Goal: Task Accomplishment & Management: Use online tool/utility

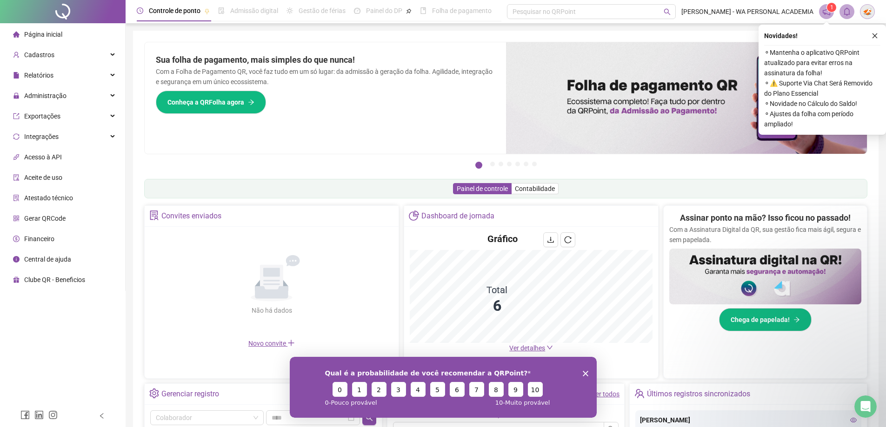
click at [35, 35] on span "Página inicial" at bounding box center [43, 34] width 38 height 7
click at [48, 97] on span "Administração" at bounding box center [45, 95] width 42 height 7
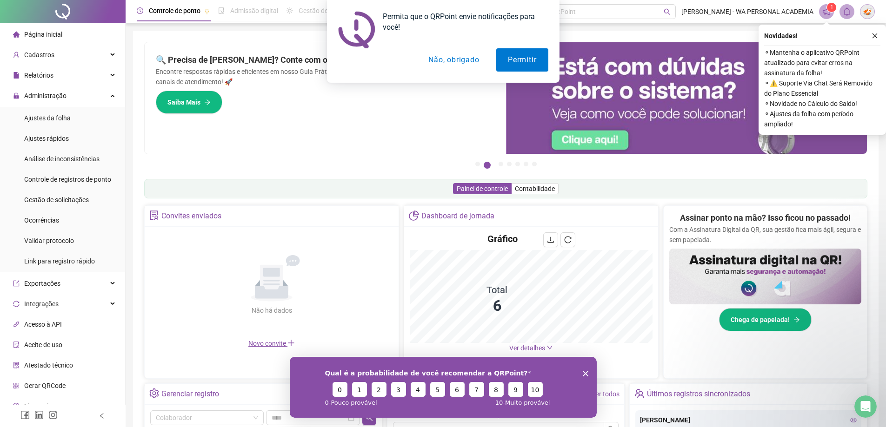
click at [40, 72] on div "Permita que o QRPoint envie notificações para você! Permitir Não, obrigado" at bounding box center [443, 41] width 886 height 83
click at [39, 74] on div "Permita que o QRPoint envie notificações para você! Permitir Não, obrigado" at bounding box center [443, 41] width 886 height 83
click at [40, 74] on div "Permita que o QRPoint envie notificações para você! Permitir Não, obrigado" at bounding box center [443, 41] width 886 height 83
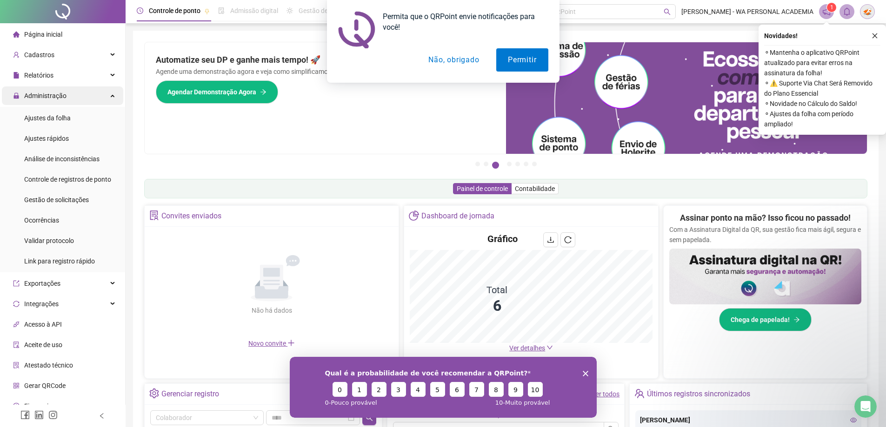
click at [42, 97] on span "Administração" at bounding box center [45, 95] width 42 height 7
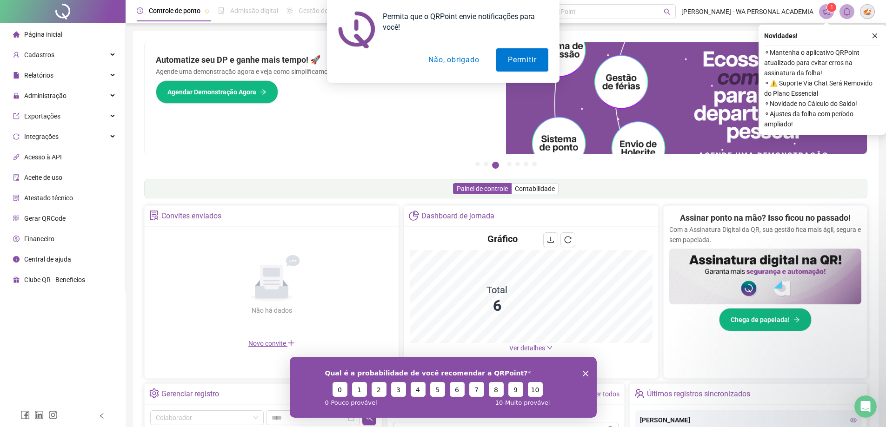
click at [36, 73] on div "Permita que o QRPoint envie notificações para você! Permitir Não, obrigado" at bounding box center [443, 41] width 886 height 83
click at [34, 73] on div "Permita que o QRPoint envie notificações para você! Permitir Não, obrigado" at bounding box center [443, 41] width 886 height 83
click at [37, 56] on div "Permita que o QRPoint envie notificações para você! Permitir Não, obrigado" at bounding box center [443, 41] width 886 height 83
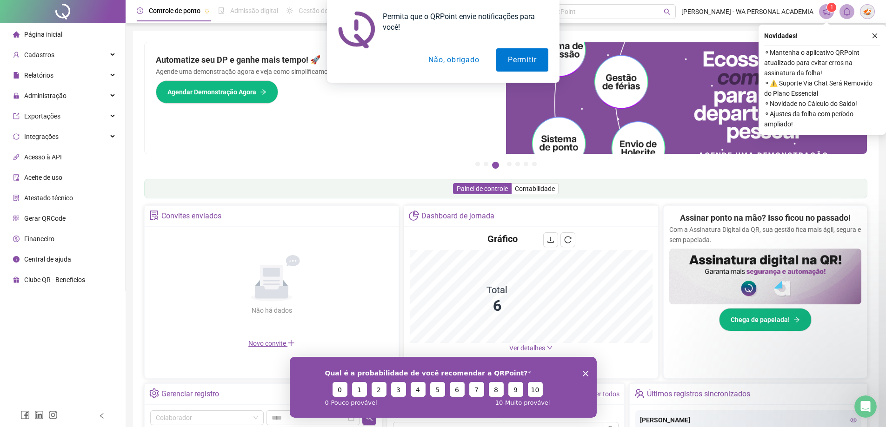
click at [38, 54] on div "Permita que o QRPoint envie notificações para você! Permitir Não, obrigado" at bounding box center [443, 41] width 886 height 83
click at [33, 98] on span "Administração" at bounding box center [45, 95] width 42 height 7
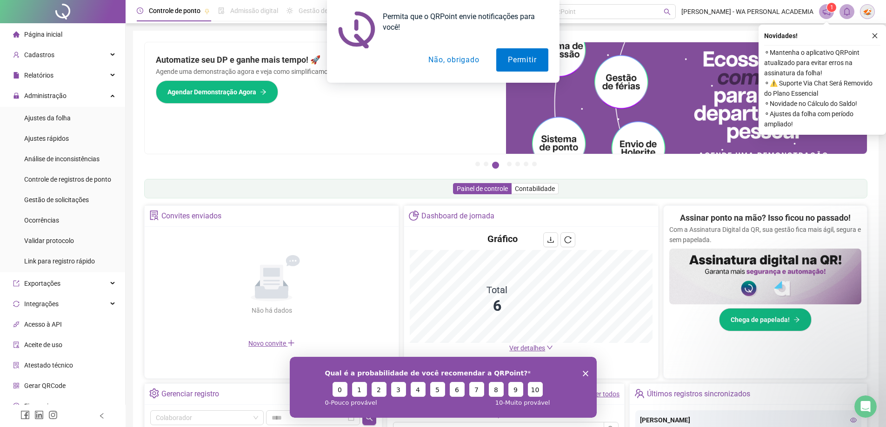
click at [38, 74] on div "Permita que o QRPoint envie notificações para você! Permitir Não, obrigado" at bounding box center [443, 41] width 886 height 83
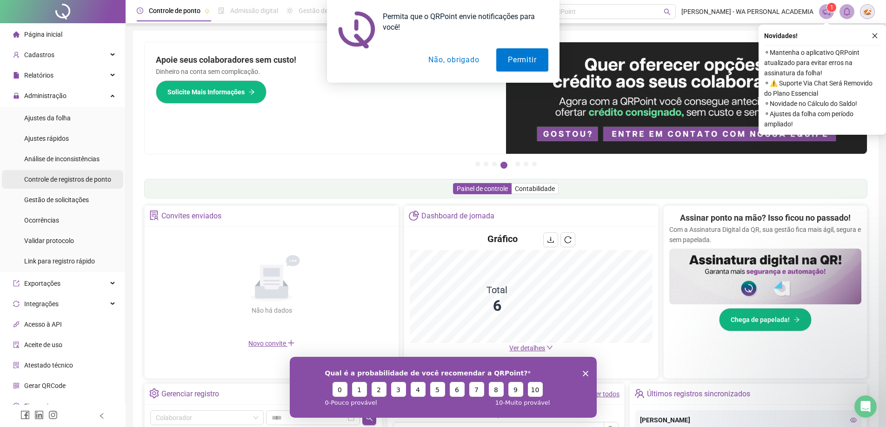
click at [62, 179] on span "Controle de registros de ponto" at bounding box center [67, 179] width 87 height 7
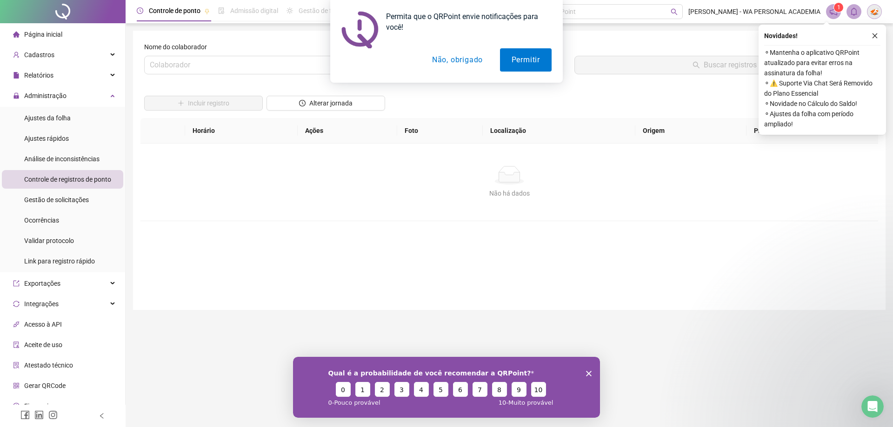
click at [37, 70] on div "Permita que o QRPoint envie notificações para você! Permitir Não, obrigado" at bounding box center [446, 41] width 893 height 83
click at [36, 75] on div "Permita que o QRPoint envie notificações para você! Permitir Não, obrigado" at bounding box center [446, 41] width 893 height 83
click at [33, 97] on span "Administração" at bounding box center [45, 95] width 42 height 7
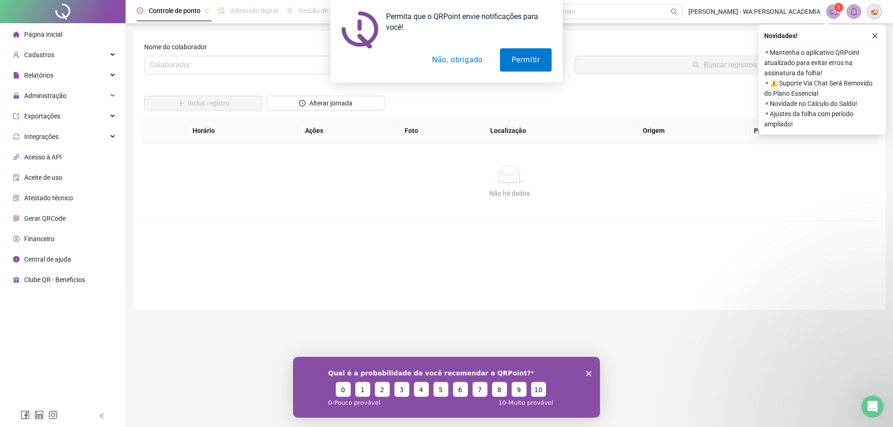
click at [31, 73] on div "Permita que o QRPoint envie notificações para você! Permitir Não, obrigado" at bounding box center [446, 41] width 893 height 83
click at [43, 73] on div "Permita que o QRPoint envie notificações para você! Permitir Não, obrigado" at bounding box center [446, 41] width 893 height 83
click at [115, 76] on div "Permita que o QRPoint envie notificações para você! Permitir Não, obrigado" at bounding box center [446, 41] width 893 height 83
click at [111, 75] on div "Permita que o QRPoint envie notificações para você! Permitir Não, obrigado" at bounding box center [446, 41] width 893 height 83
drag, startPoint x: 111, startPoint y: 75, endPoint x: 66, endPoint y: 60, distance: 46.9
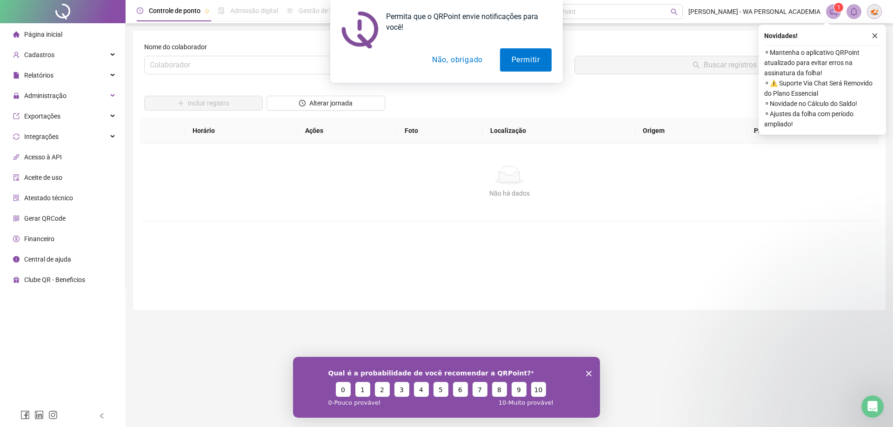
click at [103, 72] on div "Permita que o QRPoint envie notificações para você! Permitir Não, obrigado" at bounding box center [446, 41] width 893 height 83
click at [56, 59] on div "Permita que o QRPoint envie notificações para você! Permitir Não, obrigado" at bounding box center [446, 41] width 893 height 83
click at [112, 53] on div "Permita que o QRPoint envie notificações para você! Permitir Não, obrigado" at bounding box center [446, 41] width 893 height 83
click at [111, 53] on div "Permita que o QRPoint envie notificações para você! Permitir Não, obrigado" at bounding box center [446, 41] width 893 height 83
click at [99, 81] on div "Permita que o QRPoint envie notificações para você! Permitir Não, obrigado" at bounding box center [446, 41] width 893 height 83
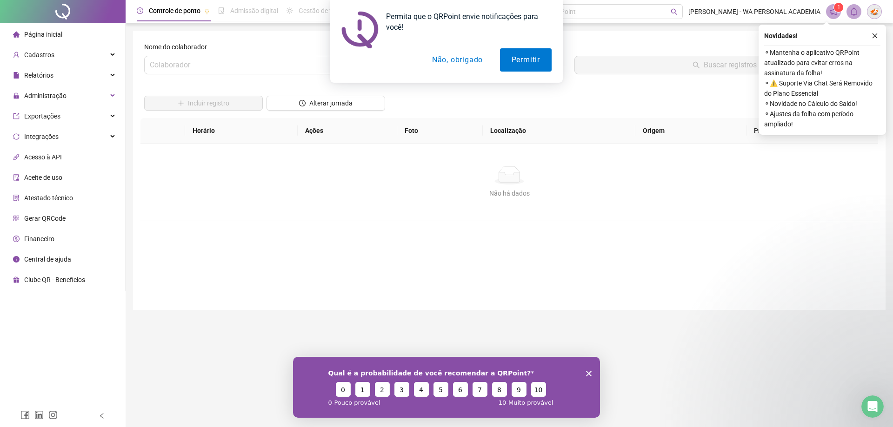
click at [103, 79] on div "Permita que o QRPoint envie notificações para você! Permitir Não, obrigado" at bounding box center [446, 41] width 893 height 83
click at [106, 113] on div "Exportações" at bounding box center [62, 116] width 121 height 19
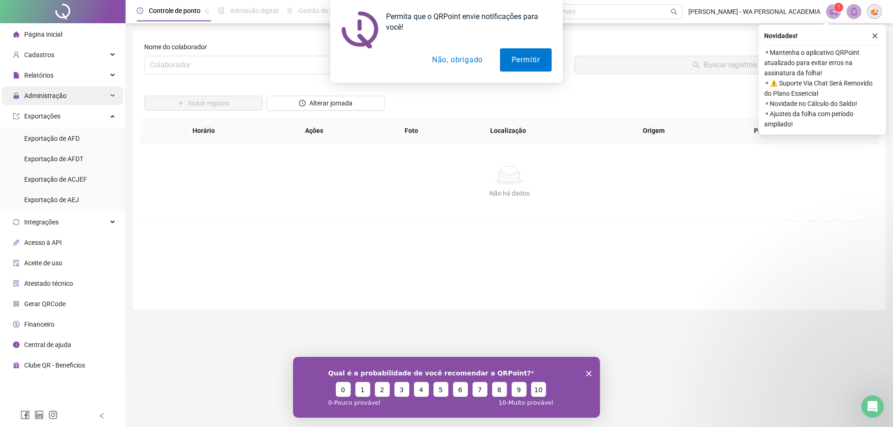
click at [107, 89] on div "Administração" at bounding box center [62, 95] width 121 height 19
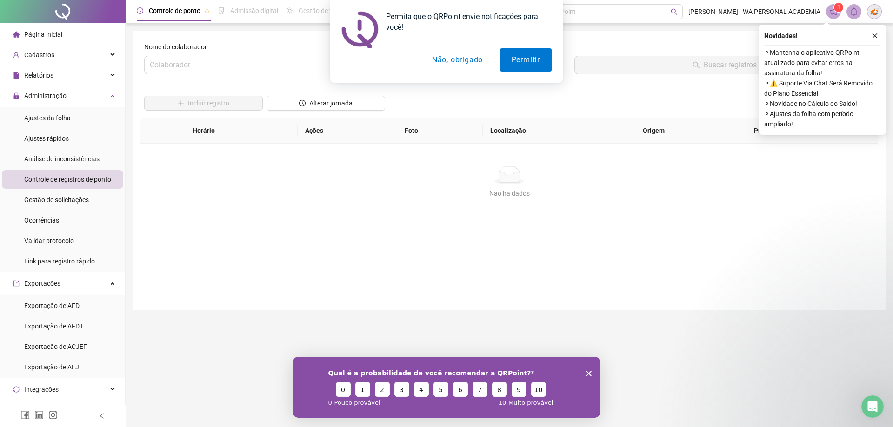
click at [105, 77] on div "Permita que o QRPoint envie notificações para você! Permitir Não, obrigado" at bounding box center [446, 41] width 893 height 83
click at [105, 74] on div "Permita que o QRPoint envie notificações para você! Permitir Não, obrigado" at bounding box center [446, 41] width 893 height 83
click at [294, 281] on form "Nome do colaborador Colaborador Data Buscar registros Incluir registro Alterar …" at bounding box center [509, 170] width 730 height 257
click at [284, 267] on form "Nome do colaborador Colaborador Data Buscar registros Incluir registro Alterar …" at bounding box center [509, 170] width 730 height 257
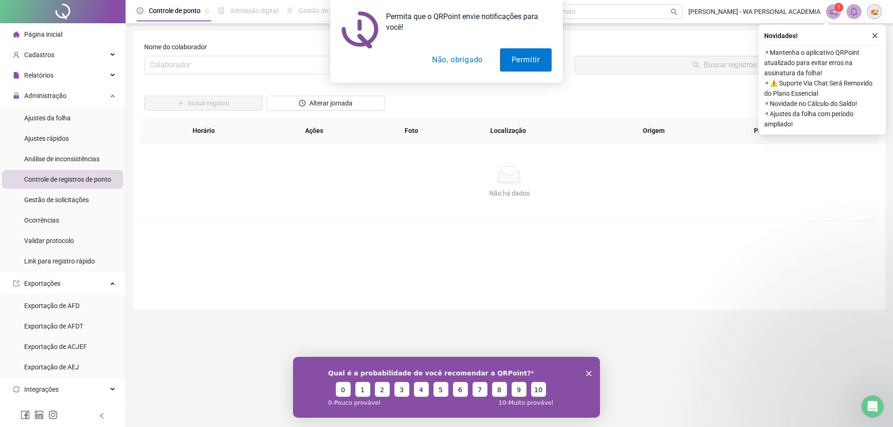
drag, startPoint x: 284, startPoint y: 267, endPoint x: 284, endPoint y: 251, distance: 15.4
click at [284, 253] on form "Nome do colaborador Colaborador Data Buscar registros Incluir registro Alterar …" at bounding box center [509, 170] width 730 height 257
click at [848, 12] on div "Permita que o QRPoint envie notificações para você! Permitir Não, obrigado" at bounding box center [446, 41] width 893 height 83
click at [55, 92] on span "Administração" at bounding box center [45, 95] width 42 height 7
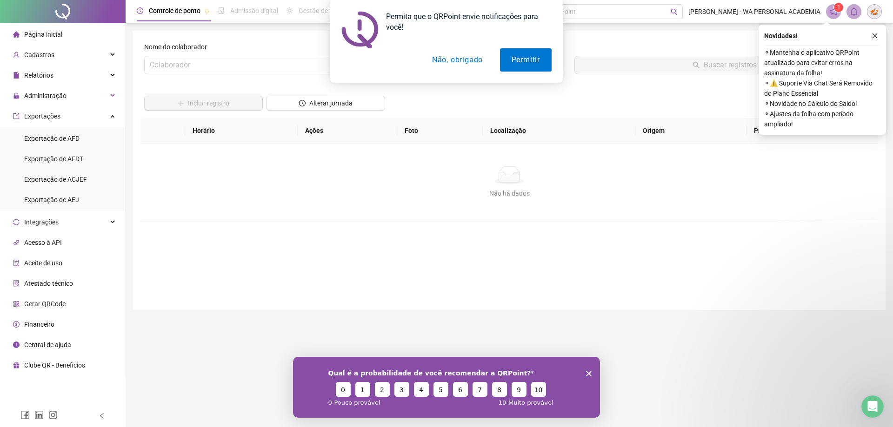
click at [47, 77] on div "Permita que o QRPoint envie notificações para você! Permitir Não, obrigado" at bounding box center [446, 41] width 893 height 83
click at [128, 78] on div "Permita que o QRPoint envie notificações para você! Permitir Não, obrigado" at bounding box center [446, 41] width 893 height 83
click at [106, 73] on div "Permita que o QRPoint envie notificações para você! Permitir Não, obrigado" at bounding box center [446, 41] width 893 height 83
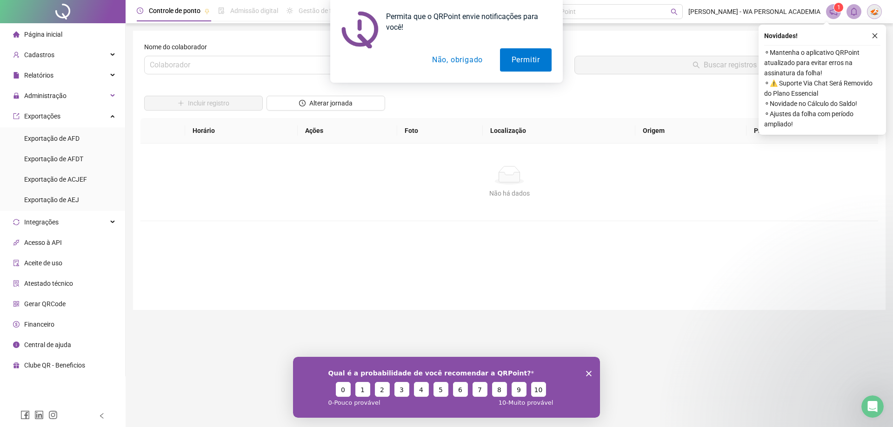
click at [93, 74] on div "Permita que o QRPoint envie notificações para você! Permitir Não, obrigado" at bounding box center [446, 41] width 893 height 83
click at [39, 76] on div "Permita que o QRPoint envie notificações para você! Permitir Não, obrigado" at bounding box center [446, 41] width 893 height 83
click at [42, 51] on div "Permita que o QRPoint envie notificações para você! Permitir Não, obrigado" at bounding box center [446, 41] width 893 height 83
click at [43, 57] on div "Permita que o QRPoint envie notificações para você! Permitir Não, obrigado" at bounding box center [446, 41] width 893 height 83
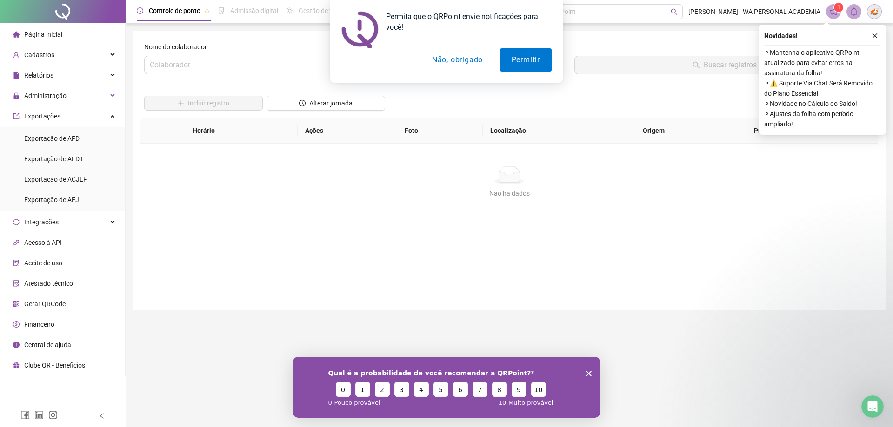
click at [44, 33] on div "Permita que o QRPoint envie notificações para você! Permitir Não, obrigado" at bounding box center [446, 41] width 893 height 83
click at [29, 57] on div "Permita que o QRPoint envie notificações para você! Permitir Não, obrigado" at bounding box center [446, 41] width 893 height 83
click at [30, 57] on div "Permita que o QRPoint envie notificações para você! Permitir Não, obrigado" at bounding box center [446, 41] width 893 height 83
click at [35, 93] on span "Administração" at bounding box center [45, 95] width 42 height 7
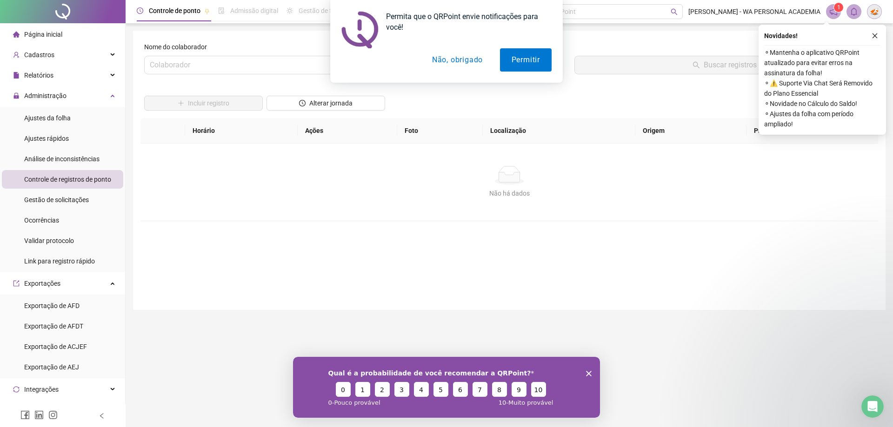
click at [23, 72] on div "Permita que o QRPoint envie notificações para você! Permitir Não, obrigado" at bounding box center [446, 41] width 893 height 83
click at [456, 58] on button "Não, obrigado" at bounding box center [457, 59] width 74 height 23
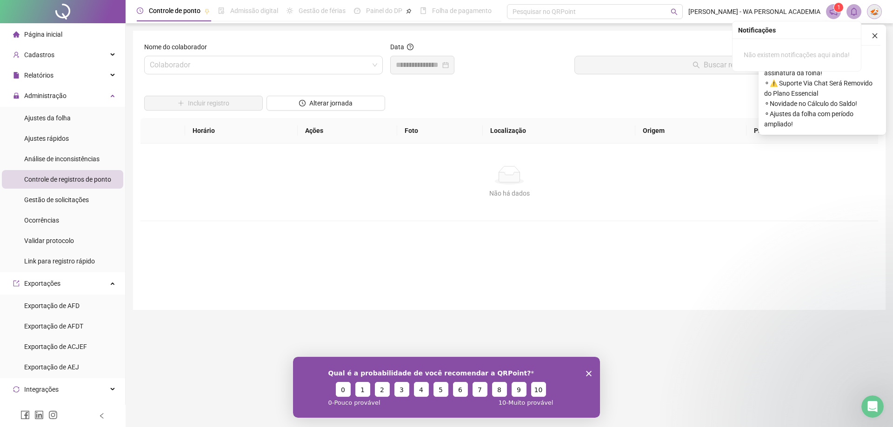
click at [856, 14] on icon "bell" at bounding box center [853, 11] width 8 height 8
click at [873, 37] on icon "close" at bounding box center [874, 36] width 7 height 7
click at [851, 14] on icon "bell" at bounding box center [853, 11] width 8 height 8
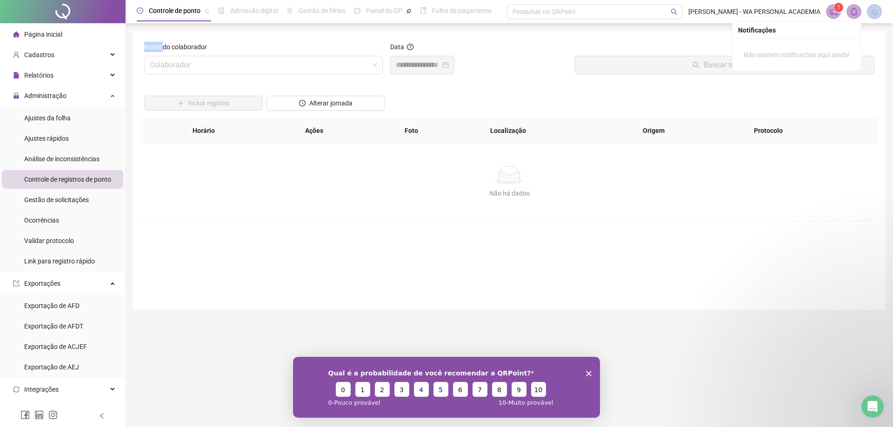
click at [851, 14] on icon "bell" at bounding box center [853, 11] width 8 height 8
click at [50, 32] on span "Página inicial" at bounding box center [43, 34] width 38 height 7
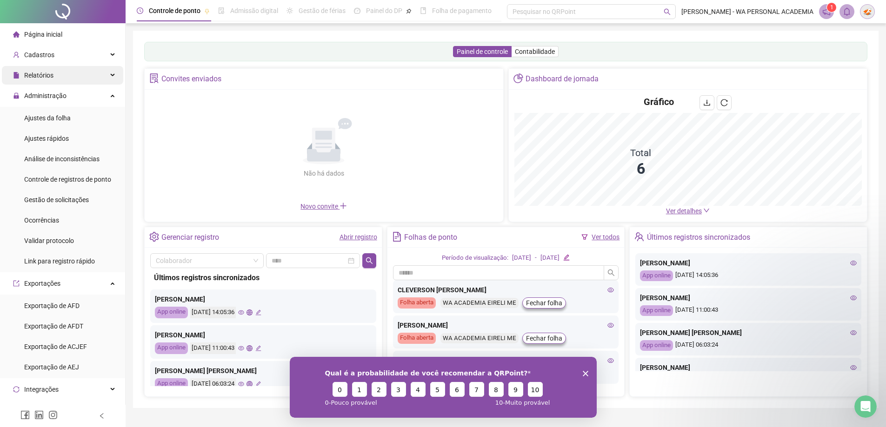
click at [35, 73] on span "Relatórios" at bounding box center [38, 75] width 29 height 7
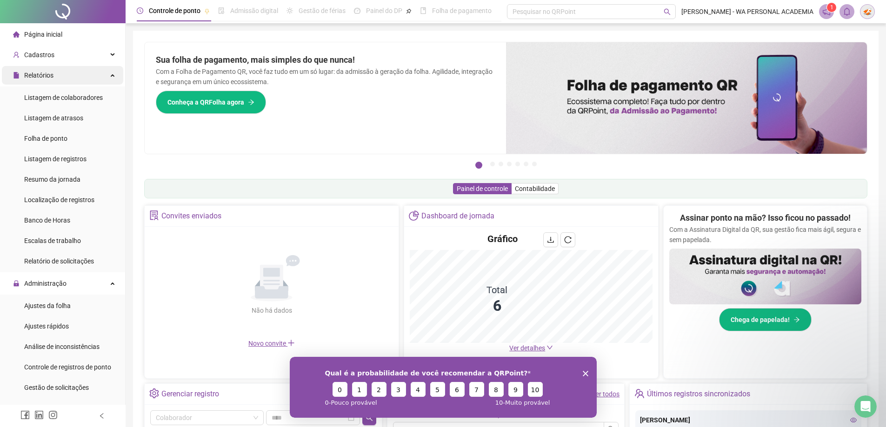
click at [100, 73] on div "Relatórios" at bounding box center [62, 75] width 121 height 19
click at [59, 142] on span "Folha de ponto" at bounding box center [45, 138] width 43 height 7
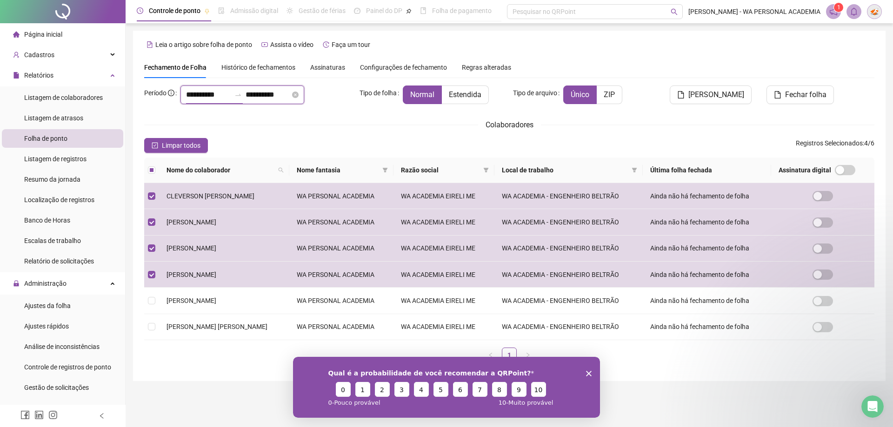
click at [201, 94] on input "**********" at bounding box center [208, 94] width 45 height 11
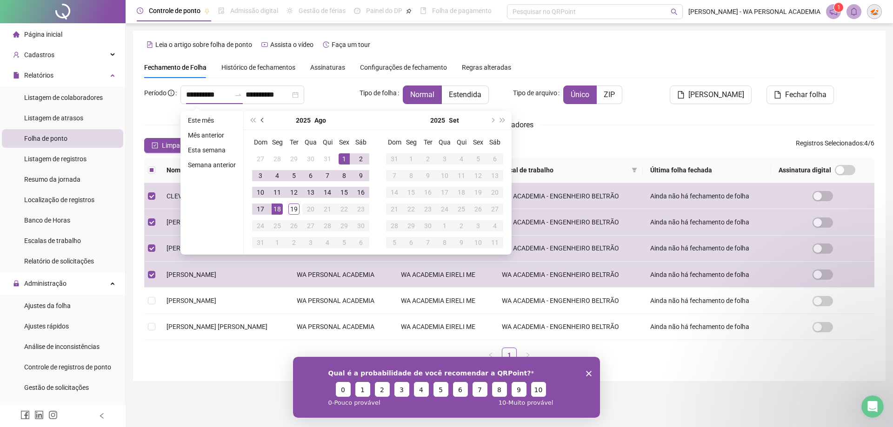
click at [259, 120] on button "prev-year" at bounding box center [263, 120] width 10 height 19
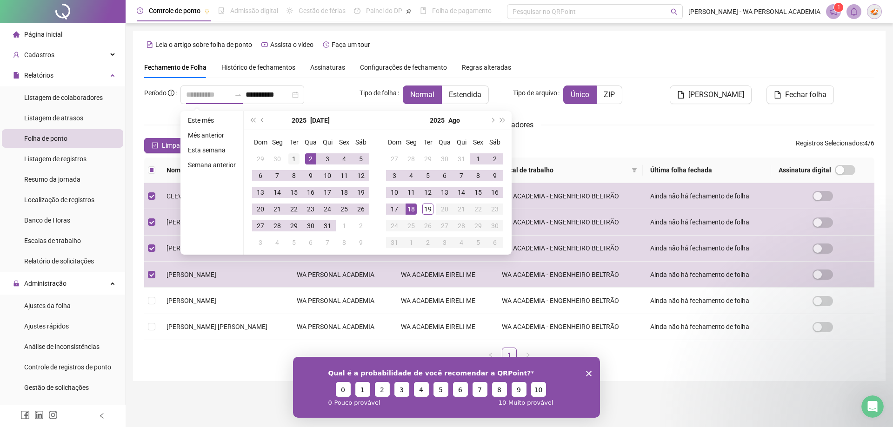
type input "**********"
click at [297, 158] on div "1" at bounding box center [293, 158] width 11 height 11
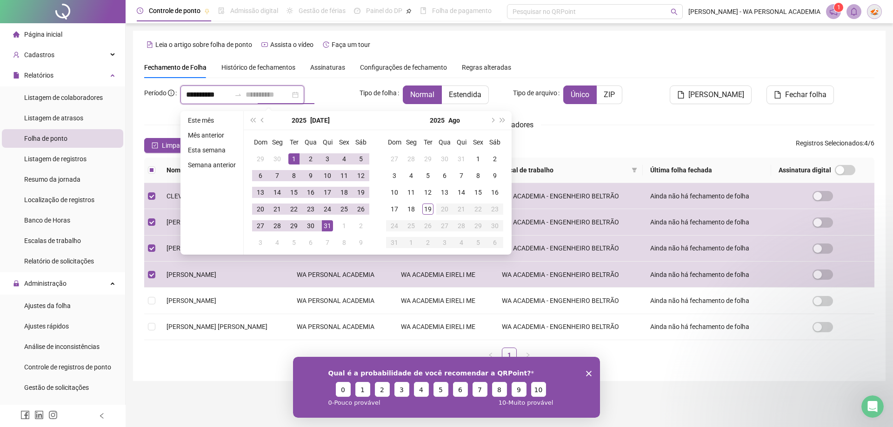
type input "**********"
click at [331, 227] on div "31" at bounding box center [327, 225] width 11 height 11
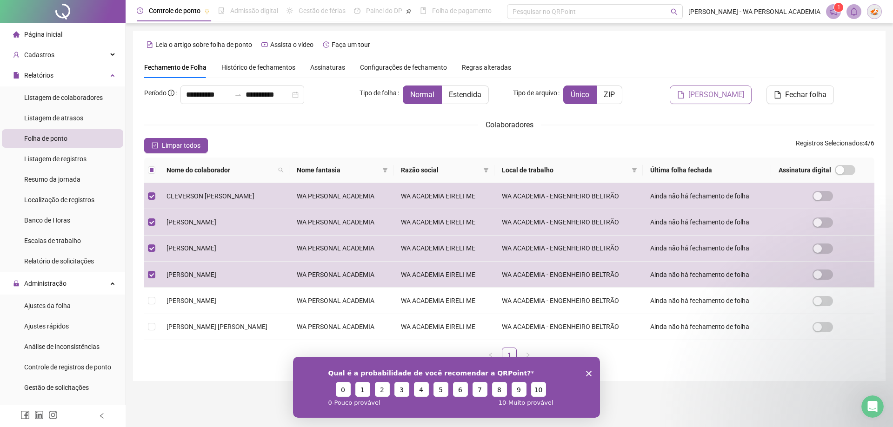
click at [726, 100] on span "[PERSON_NAME]" at bounding box center [716, 94] width 56 height 11
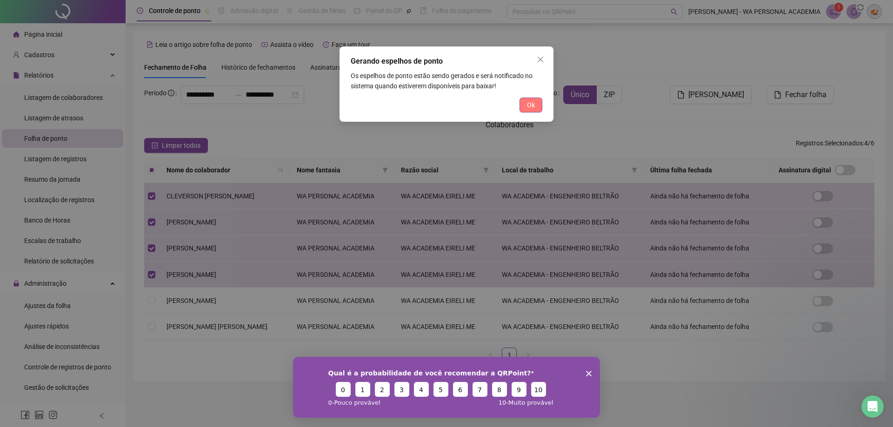
click at [532, 105] on span "Ok" at bounding box center [531, 105] width 8 height 10
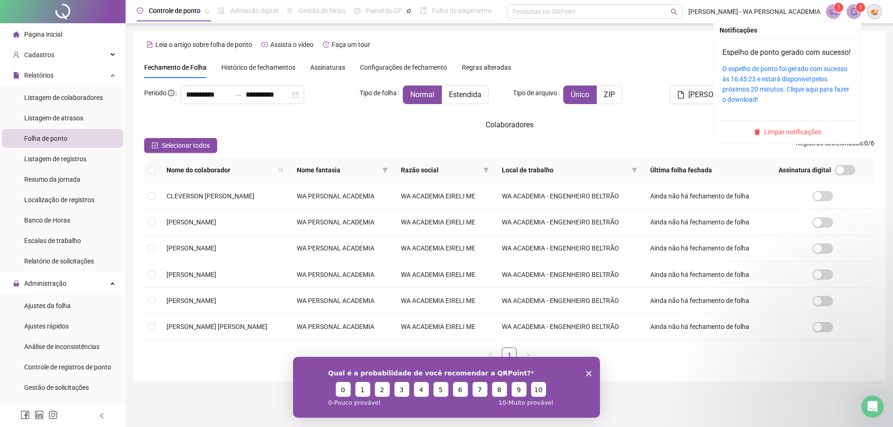
click at [851, 13] on icon "bell" at bounding box center [853, 11] width 7 height 8
click at [758, 53] on link "Espelho de ponto gerado com sucesso!" at bounding box center [786, 52] width 128 height 9
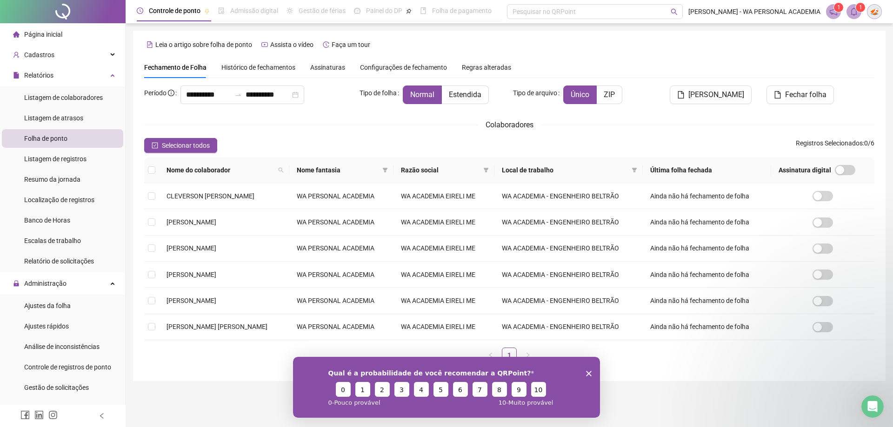
click at [33, 31] on span "Página inicial" at bounding box center [43, 34] width 38 height 7
